Goal: Find specific page/section: Find specific page/section

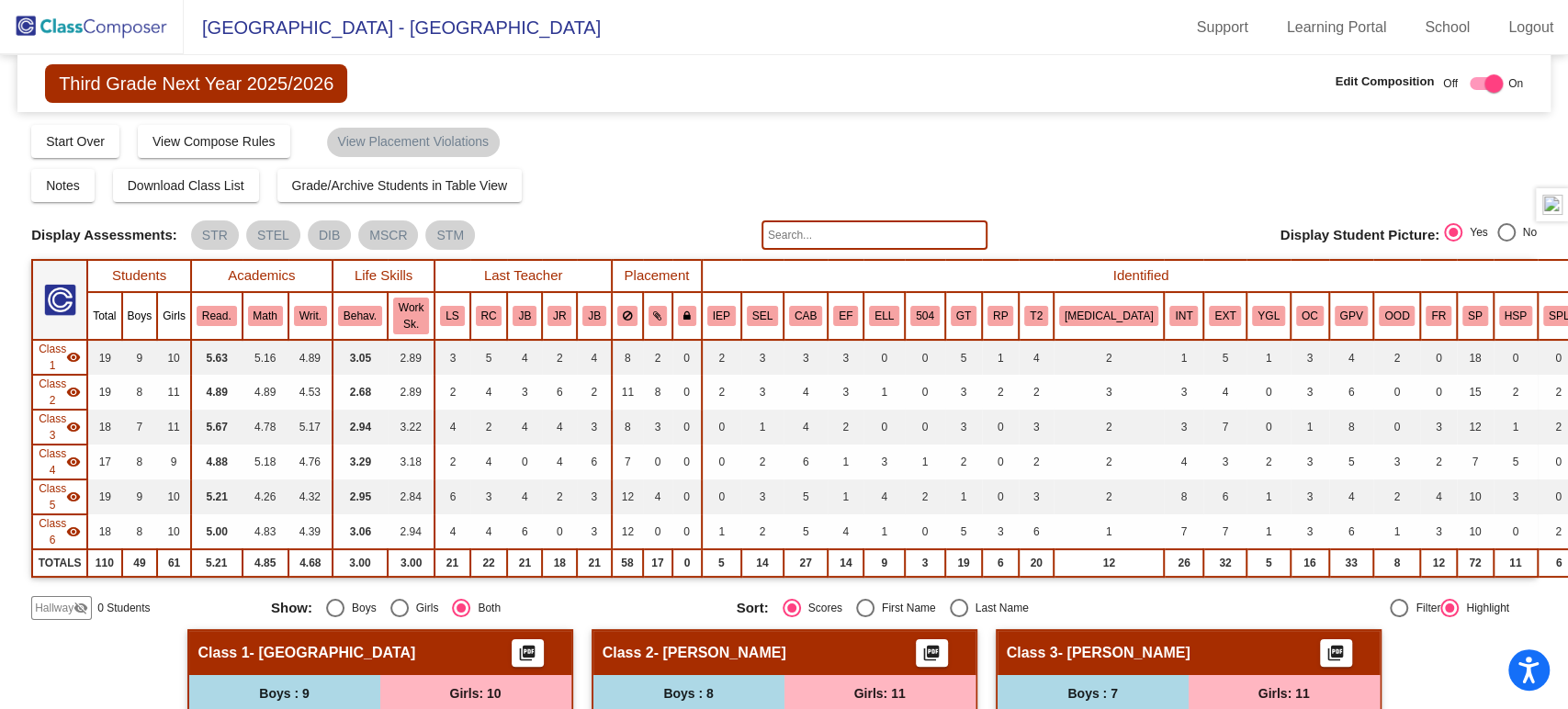
scroll to position [250, 0]
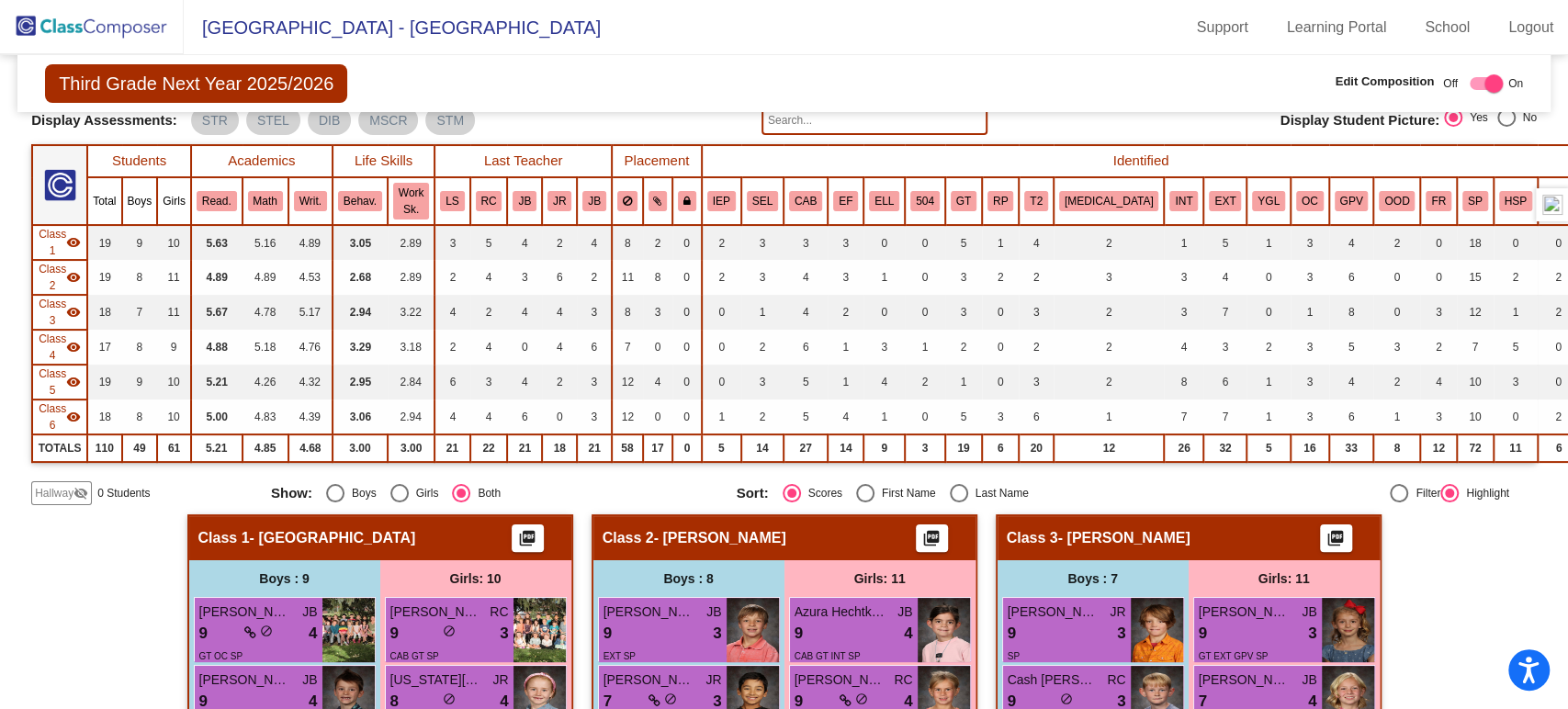
scroll to position [0, 0]
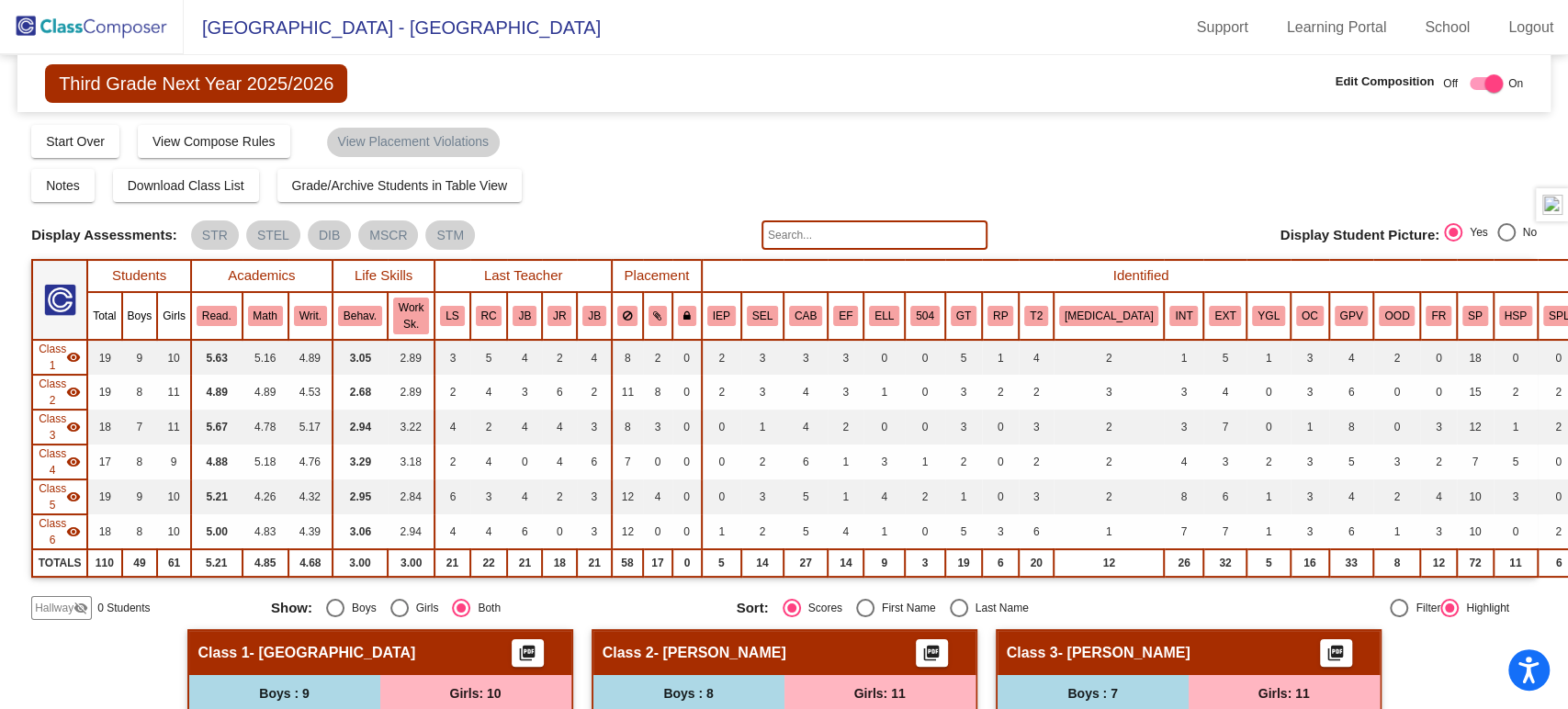
click at [888, 230] on input "text" at bounding box center [874, 235] width 226 height 29
type input "rob"
click at [52, 20] on img at bounding box center [92, 26] width 184 height 54
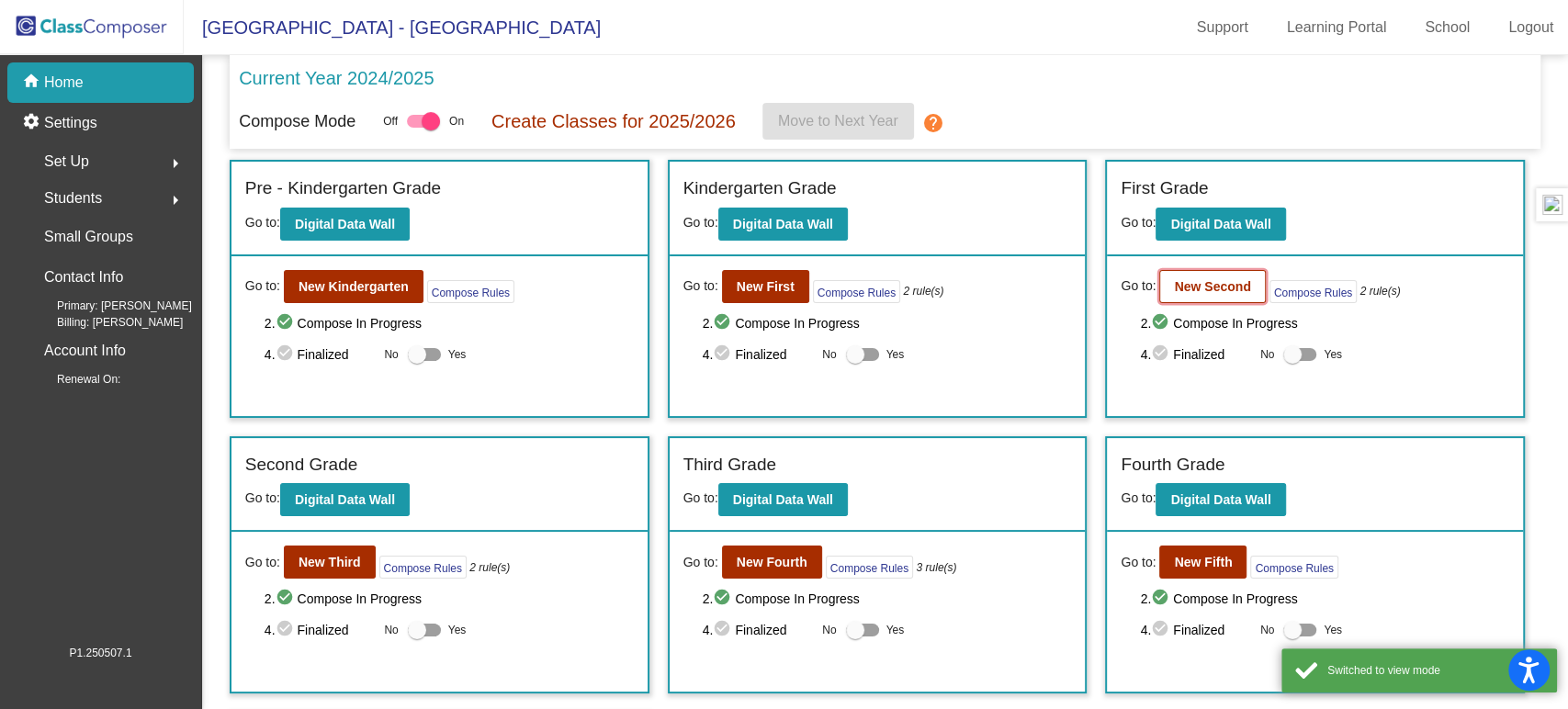
click at [1214, 285] on b "New Second" at bounding box center [1212, 286] width 76 height 15
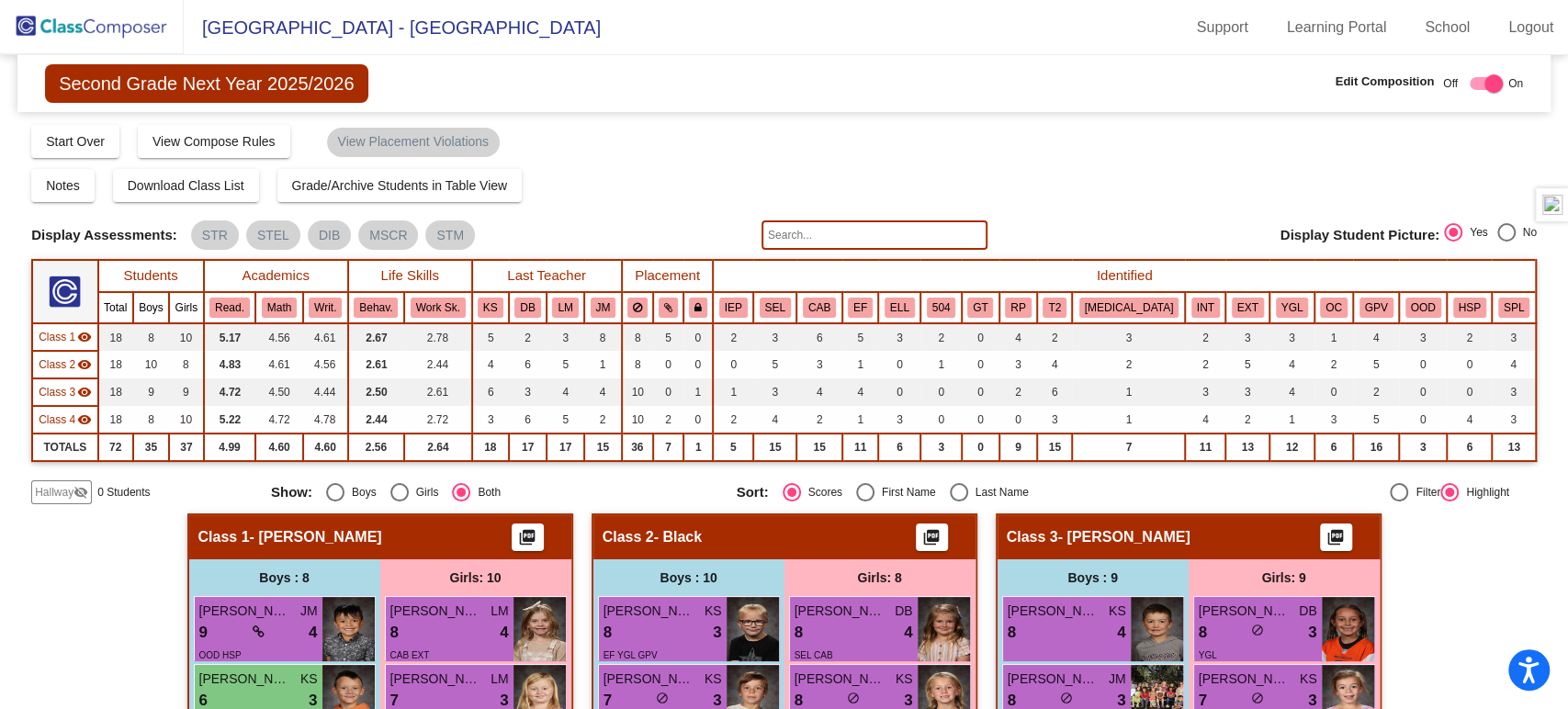
click at [835, 225] on input "text" at bounding box center [874, 235] width 226 height 29
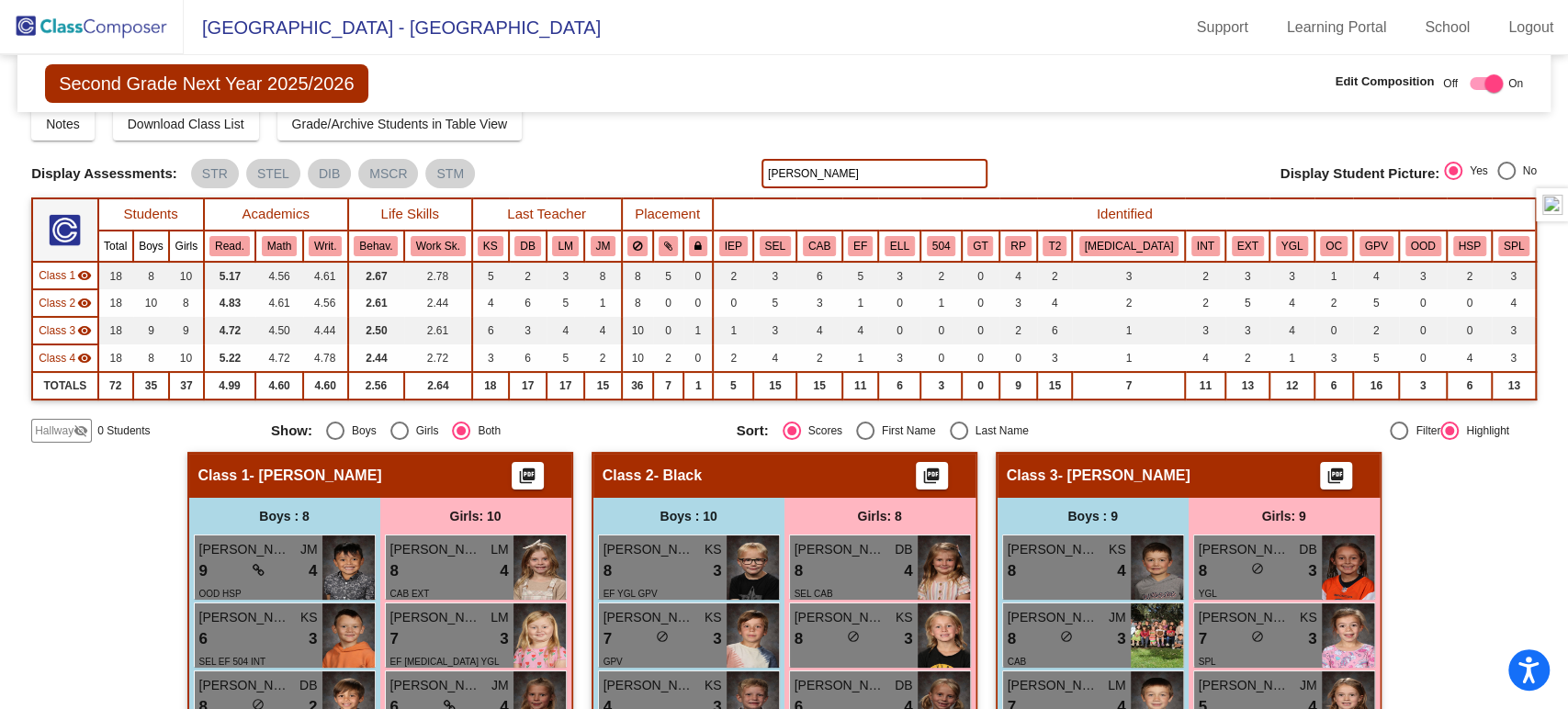
scroll to position [36, 0]
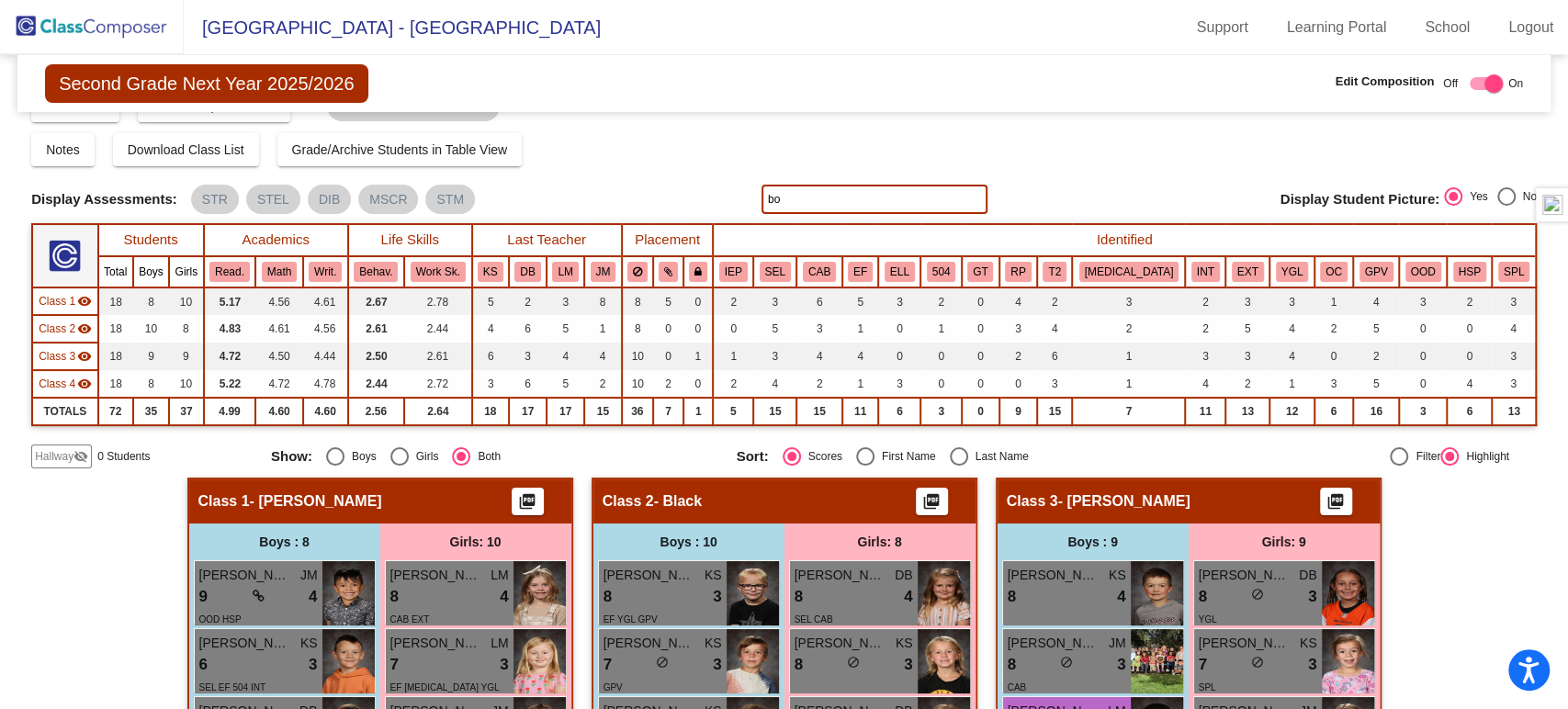
type input "b"
type input "[PERSON_NAME]"
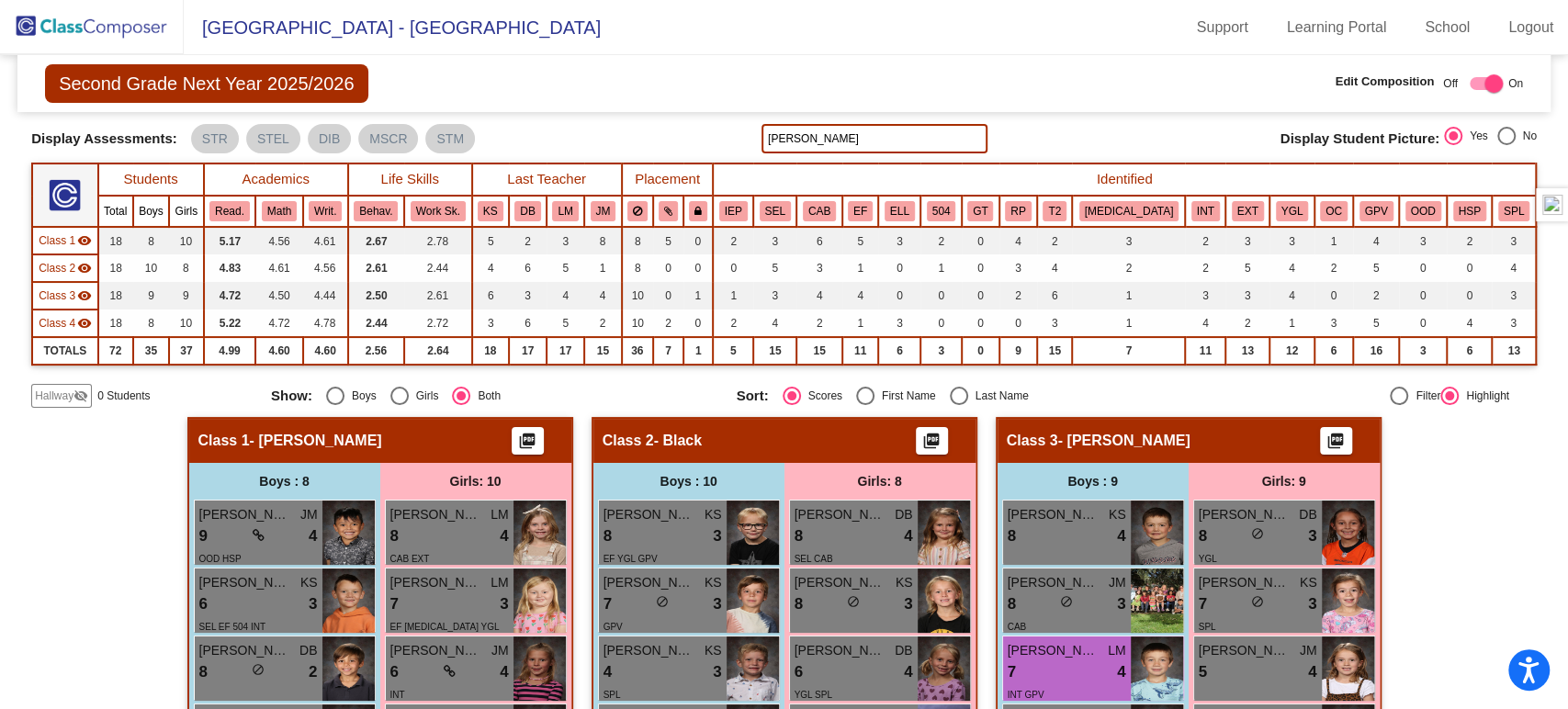
scroll to position [0, 0]
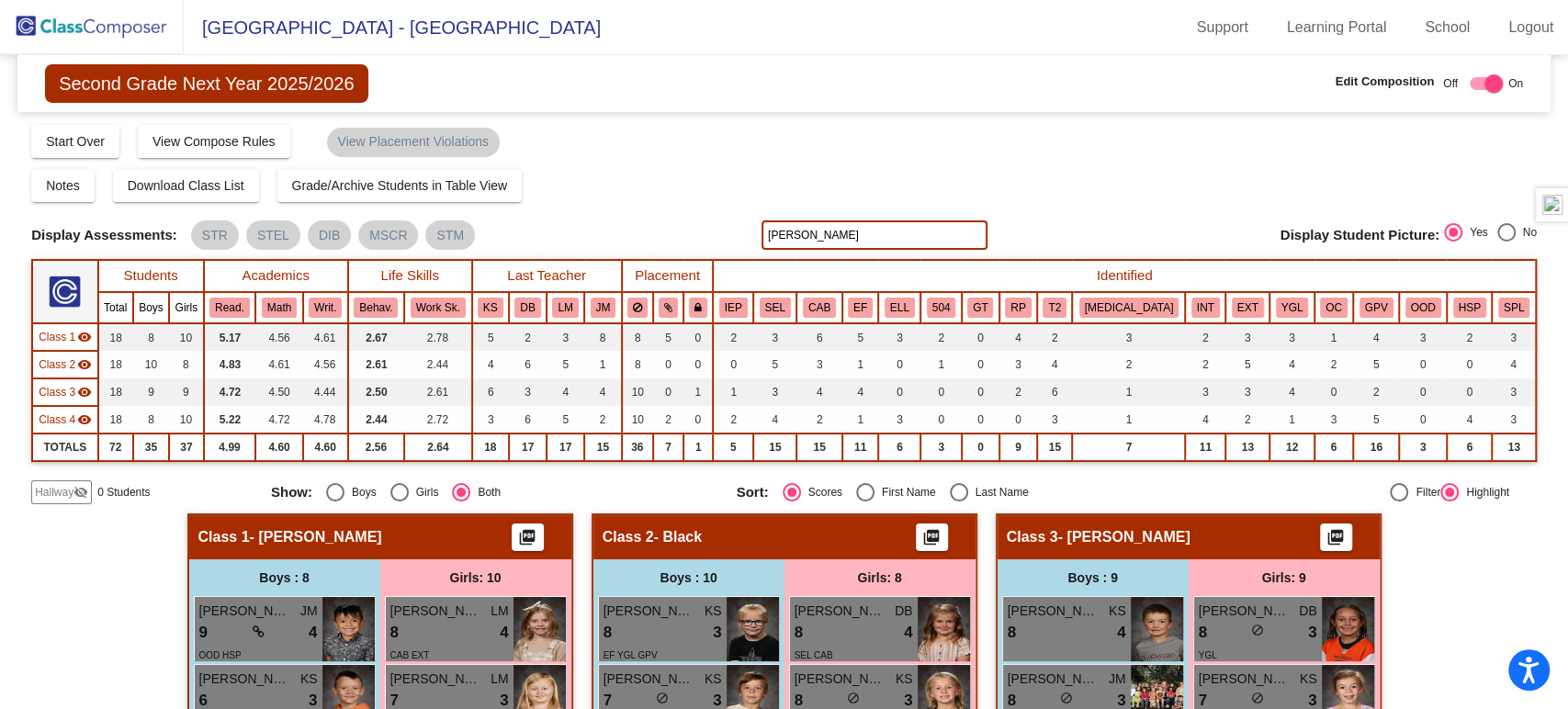
click at [79, 23] on img at bounding box center [92, 26] width 184 height 54
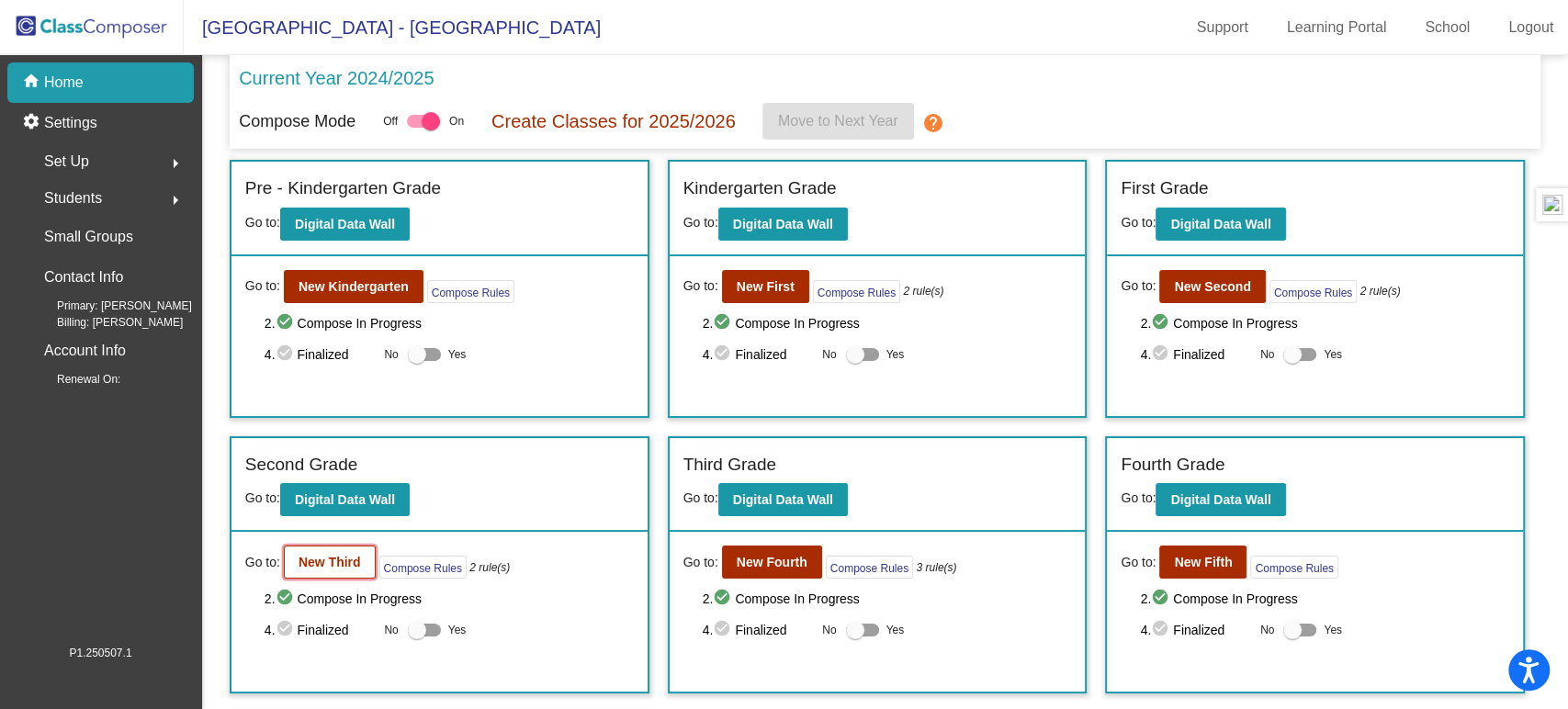
click at [338, 566] on b "New Third" at bounding box center [330, 562] width 63 height 15
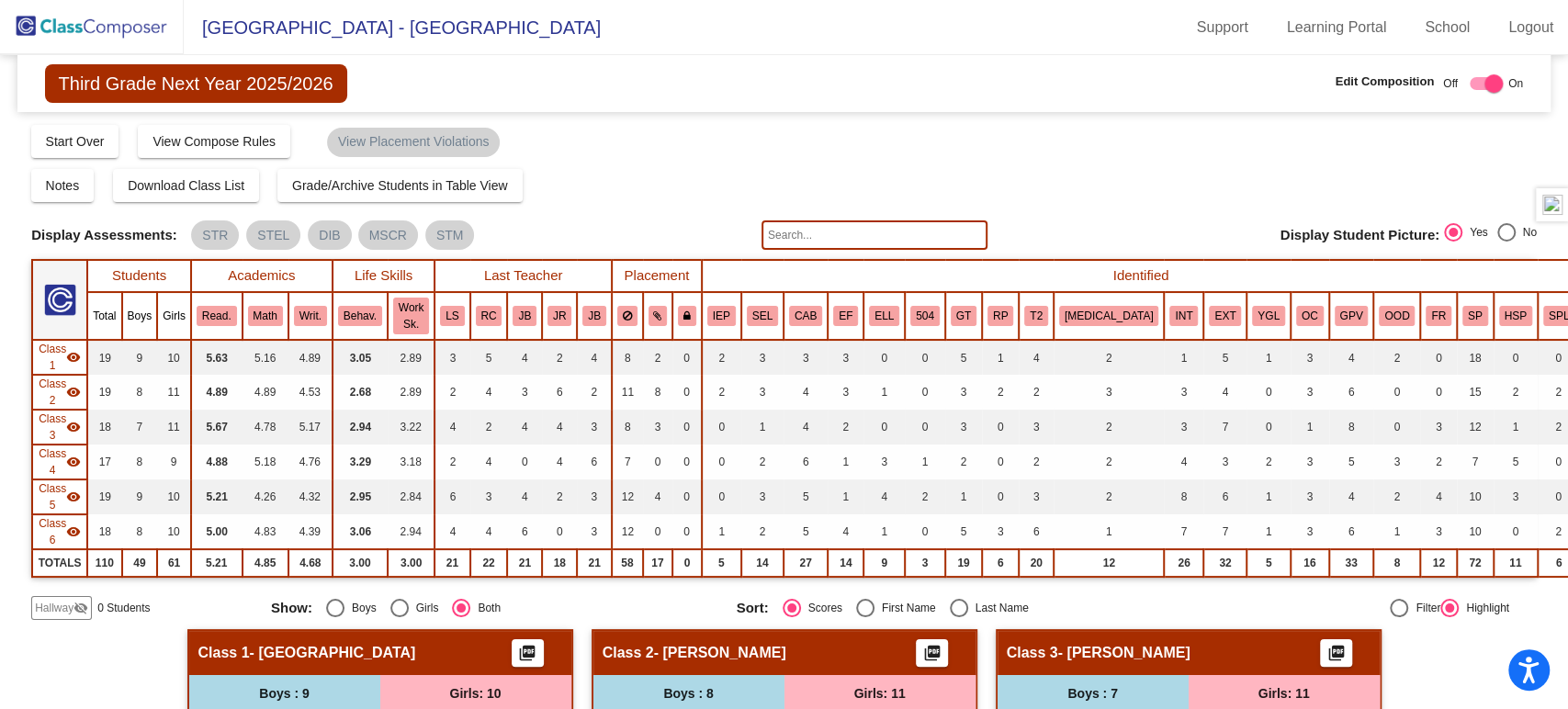
click at [820, 240] on input "text" at bounding box center [874, 235] width 226 height 29
type input "lily"
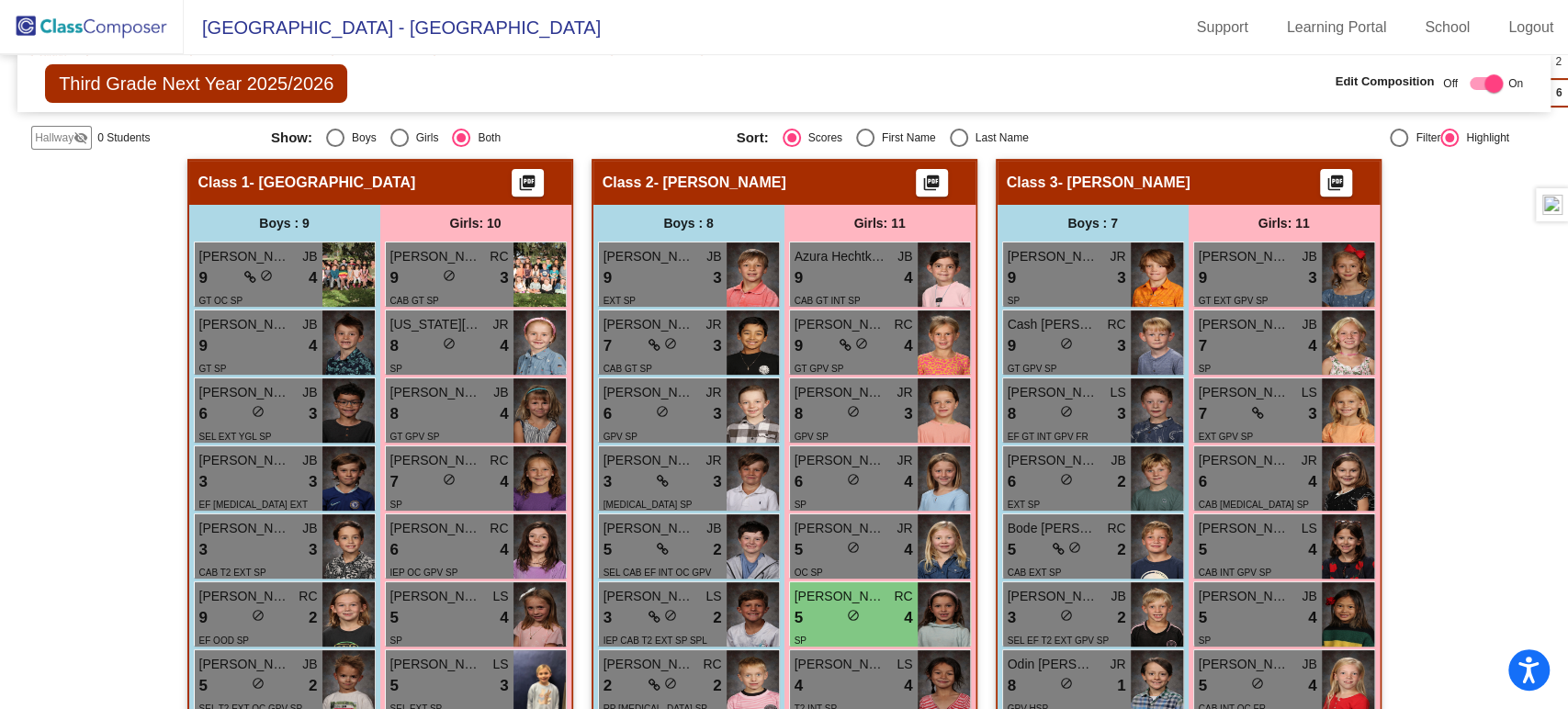
scroll to position [471, 0]
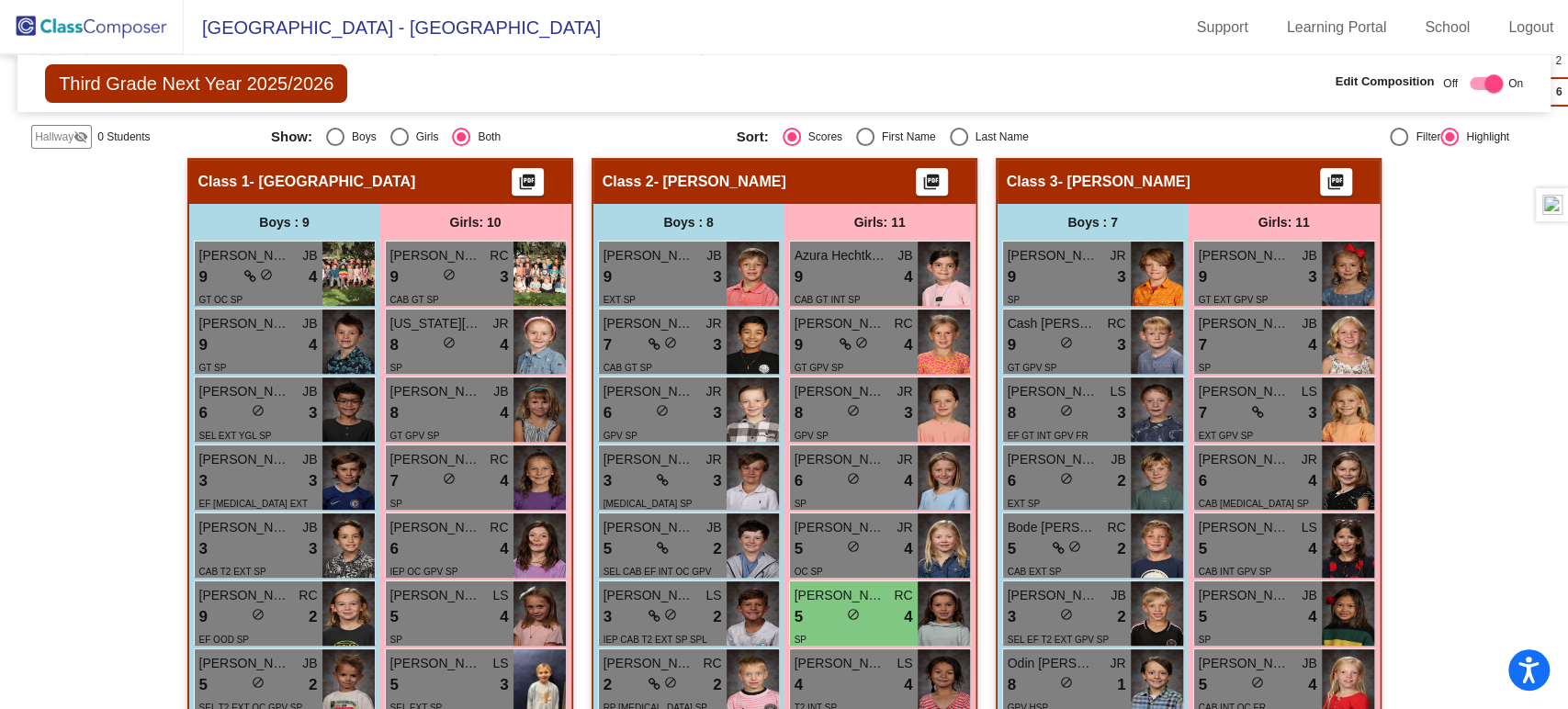
click at [116, 26] on img at bounding box center [92, 26] width 184 height 54
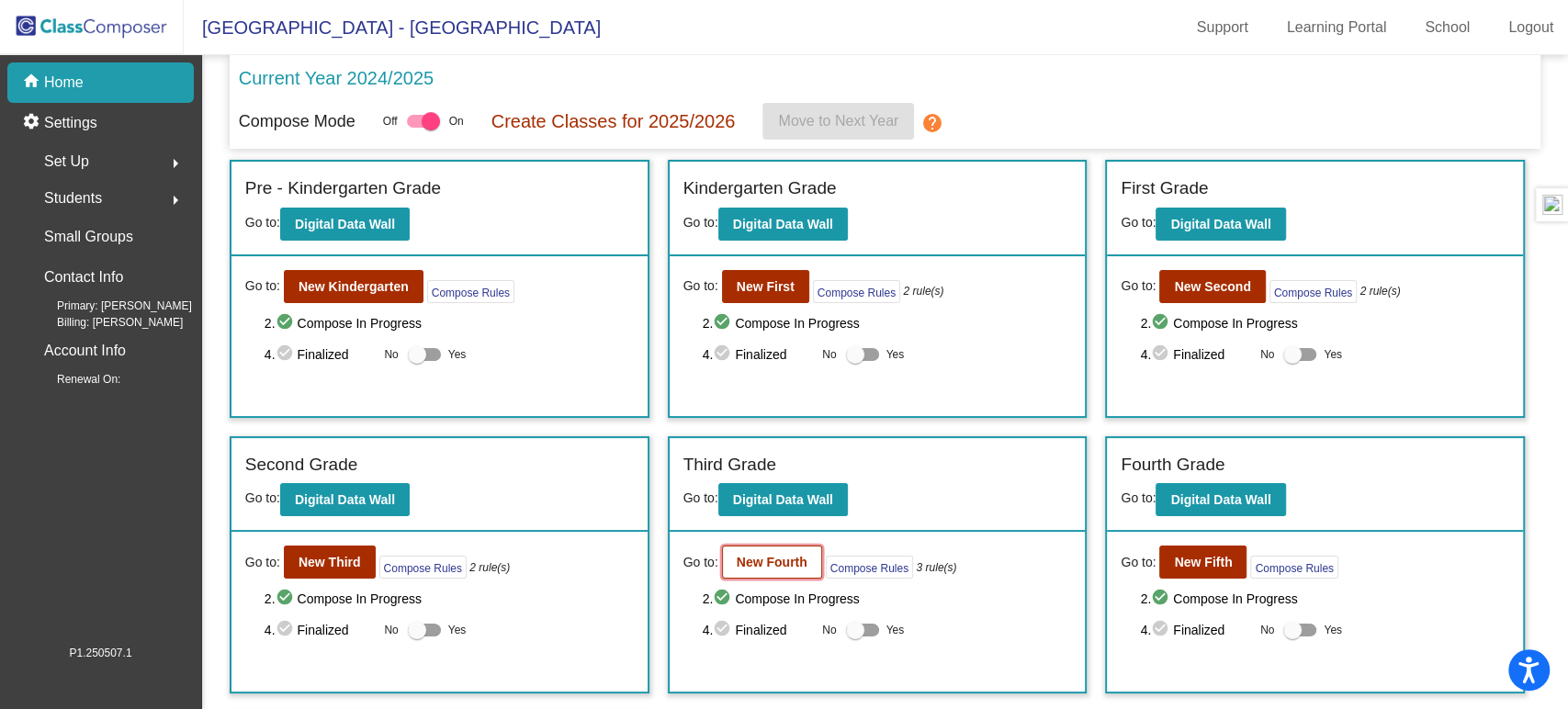
click at [791, 562] on b "New Fourth" at bounding box center [772, 562] width 70 height 15
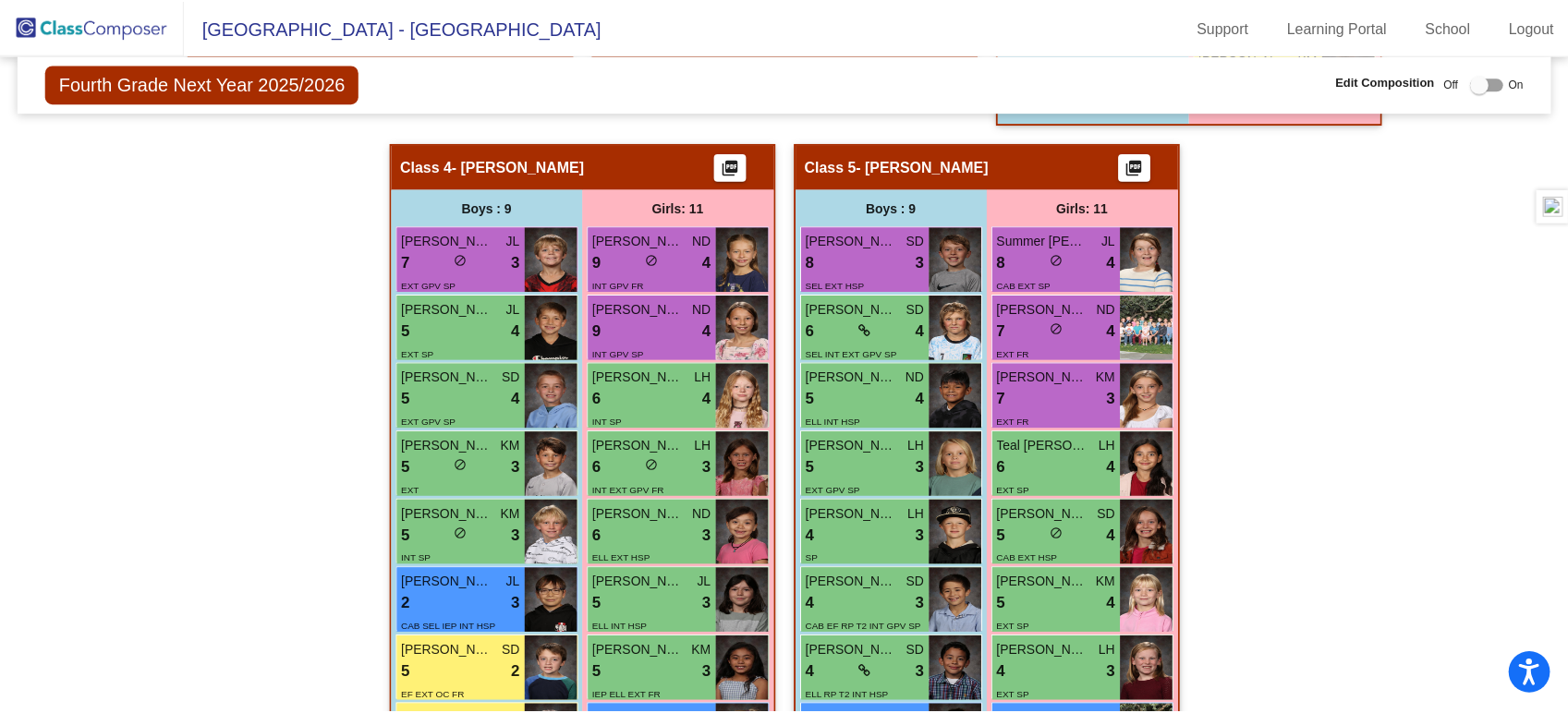
scroll to position [1381, 0]
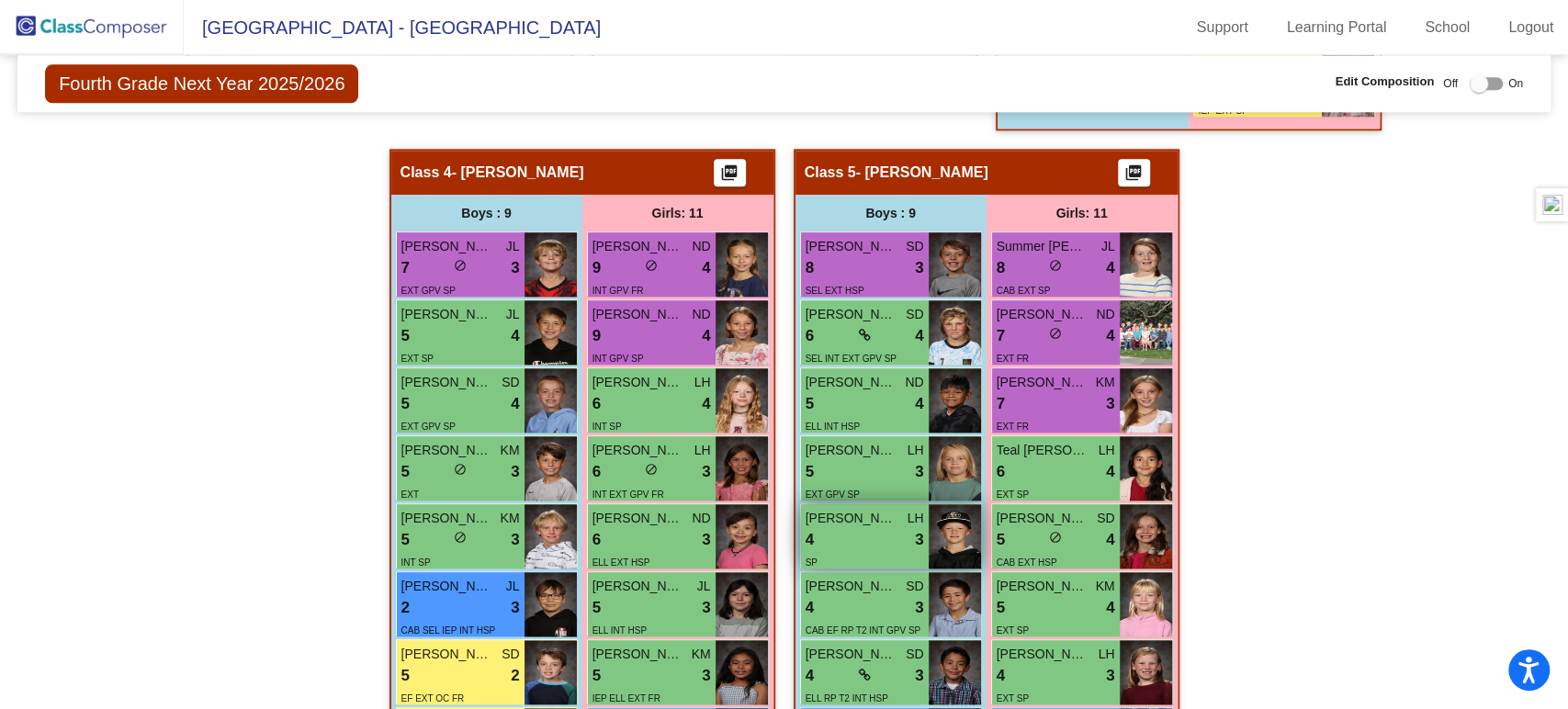
click at [862, 528] on div "4 lock do_not_disturb_alt 3" at bounding box center [865, 540] width 118 height 23
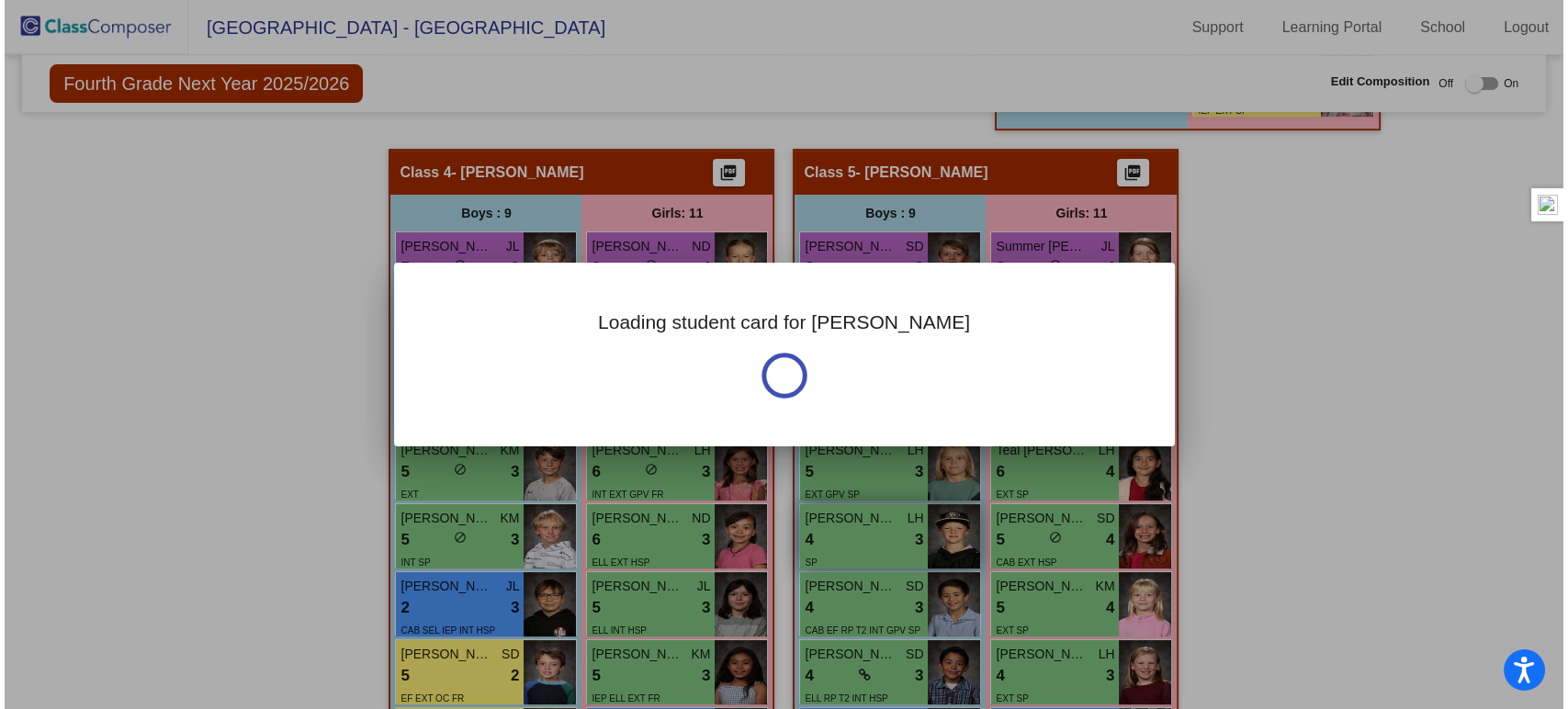
scroll to position [1426, 0]
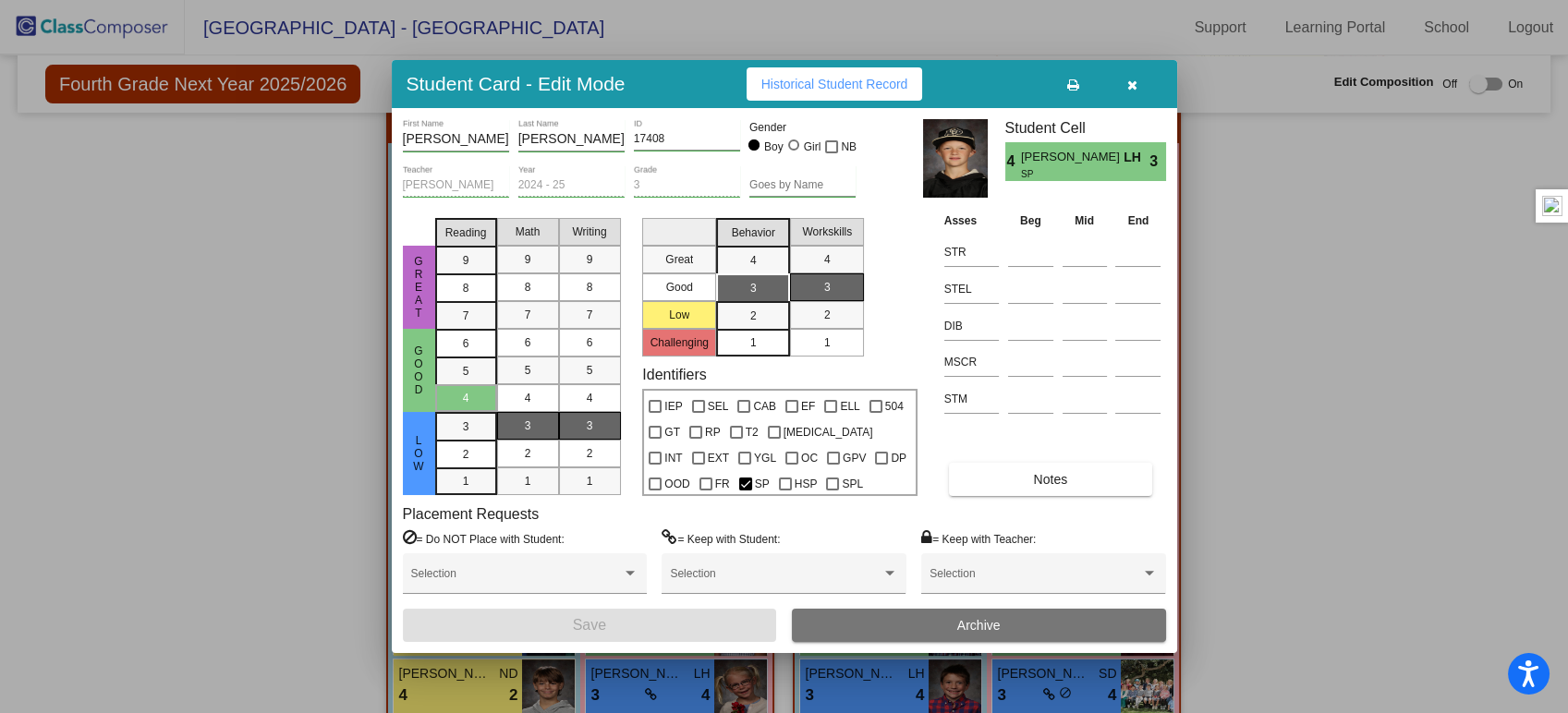
click at [0, 323] on div at bounding box center [784, 356] width 1568 height 713
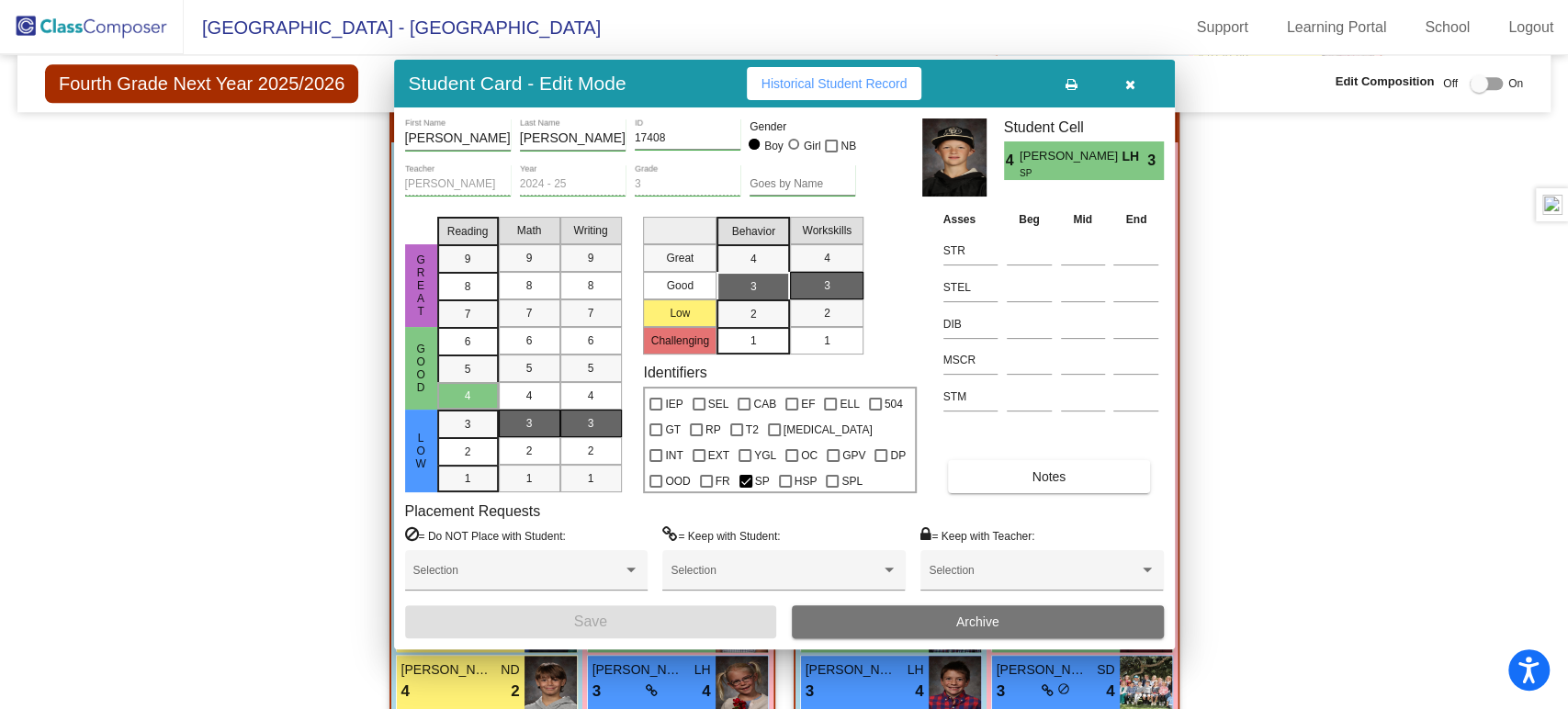
scroll to position [1373, 0]
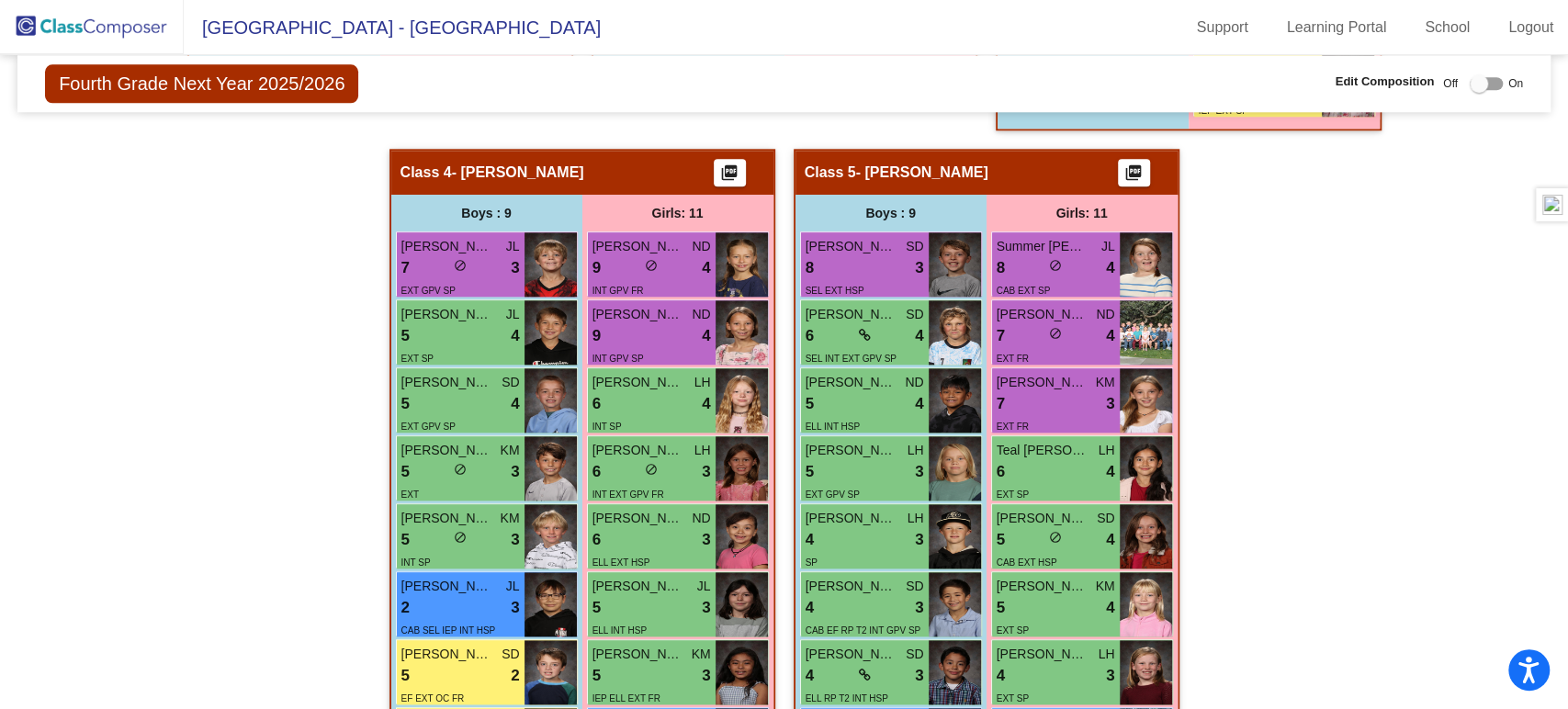
click at [1235, 224] on div "Hallway - Hallway Class picture_as_pdf Add Student First Name Last Name Student…" at bounding box center [784, 114] width 1505 height 1787
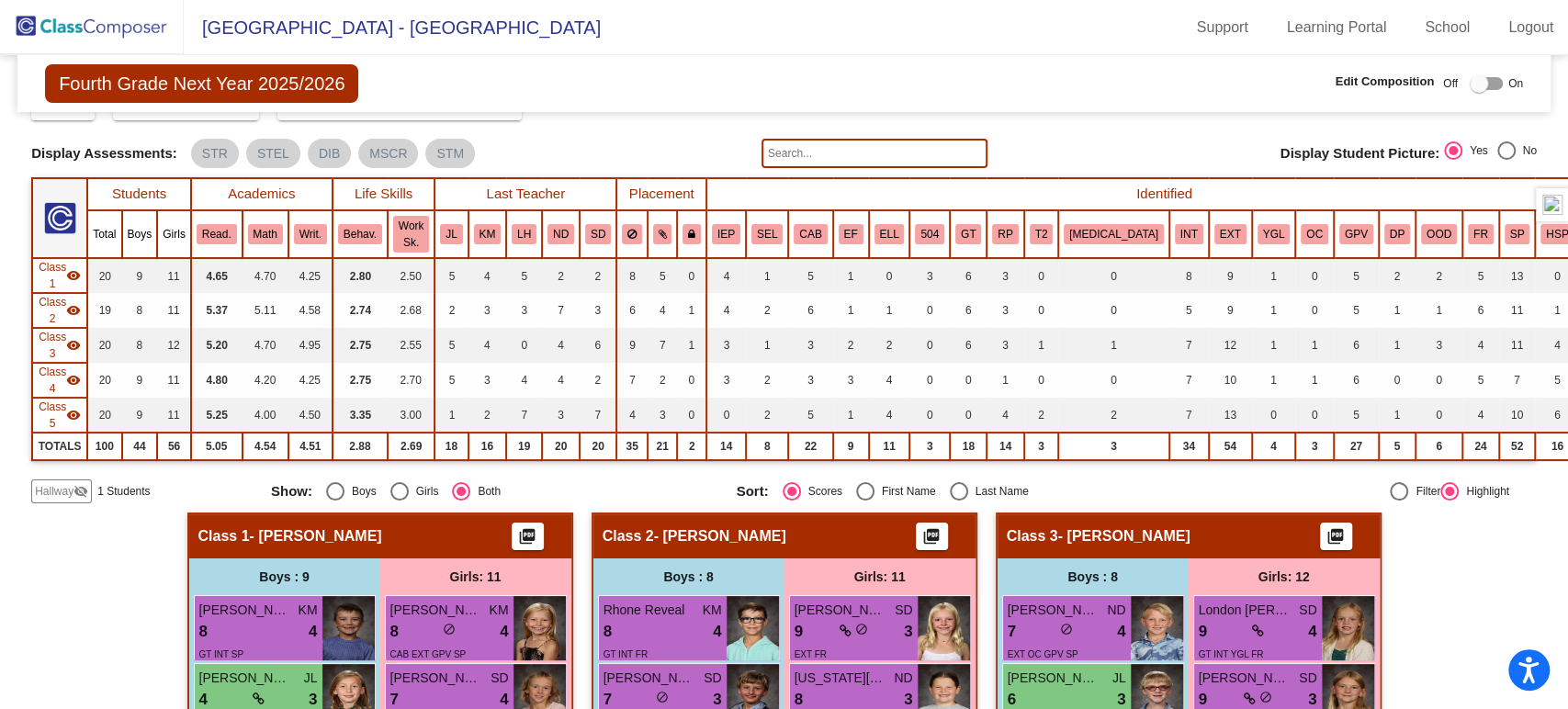
scroll to position [0, 0]
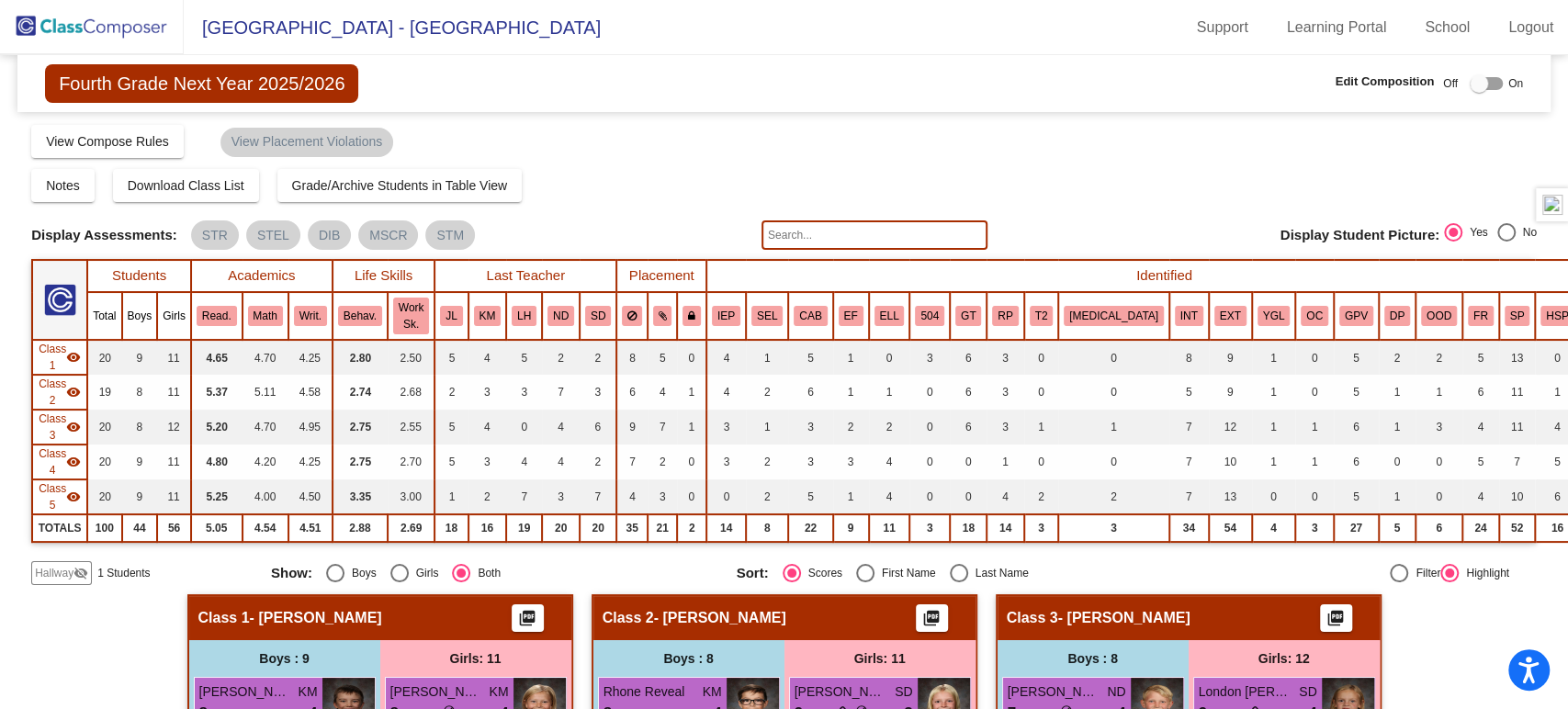
click at [80, 18] on img at bounding box center [92, 26] width 184 height 54
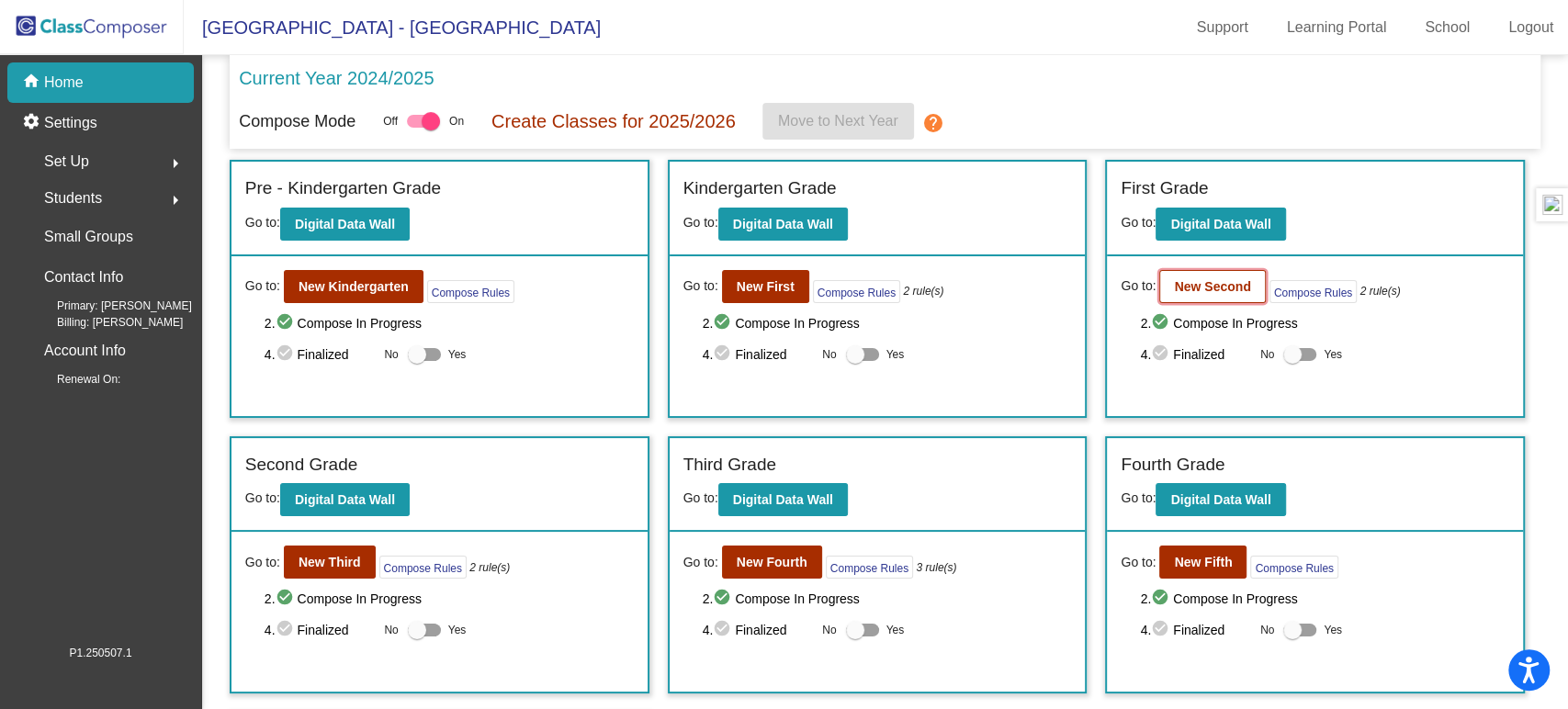
click at [1208, 295] on button "New Second" at bounding box center [1212, 287] width 106 height 33
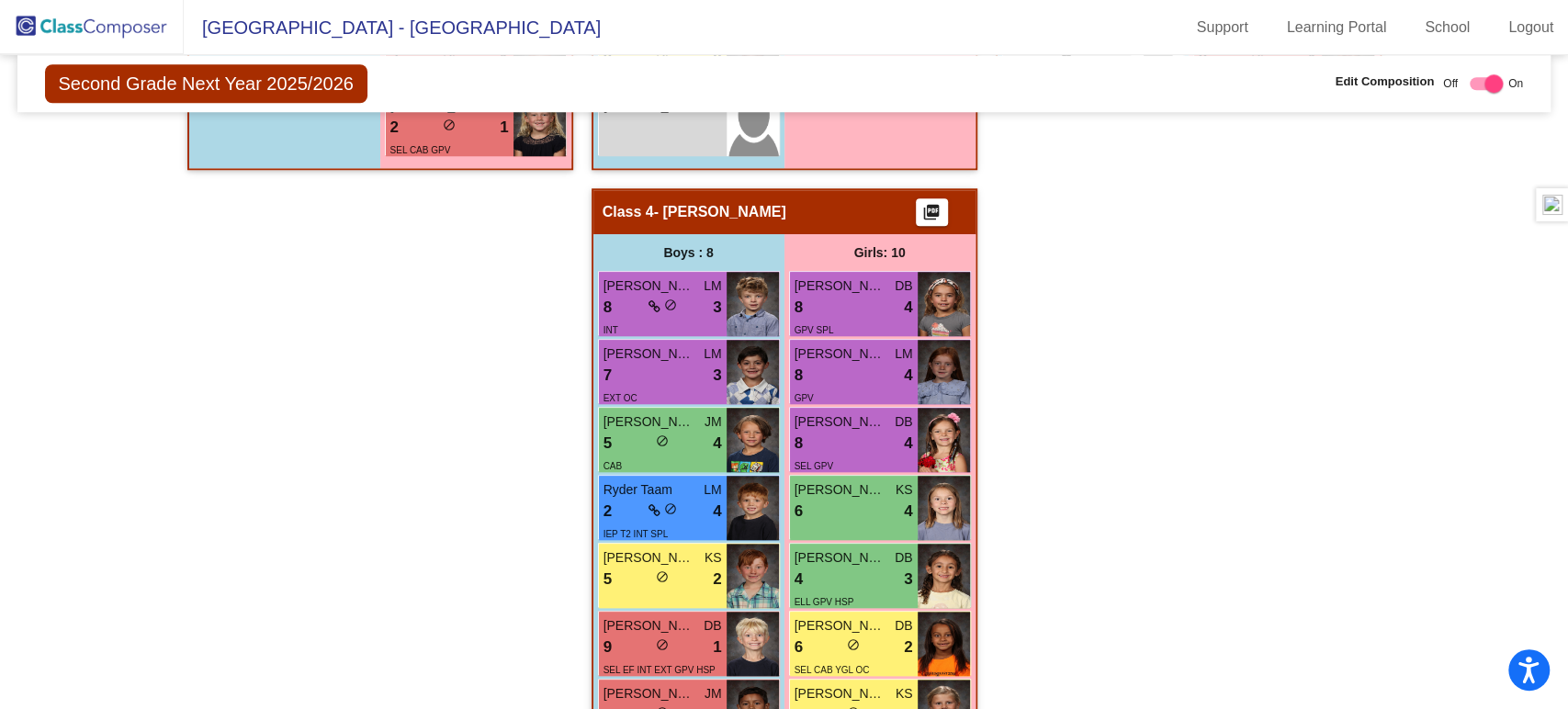
scroll to position [1118, 0]
